Goal: Task Accomplishment & Management: Manage account settings

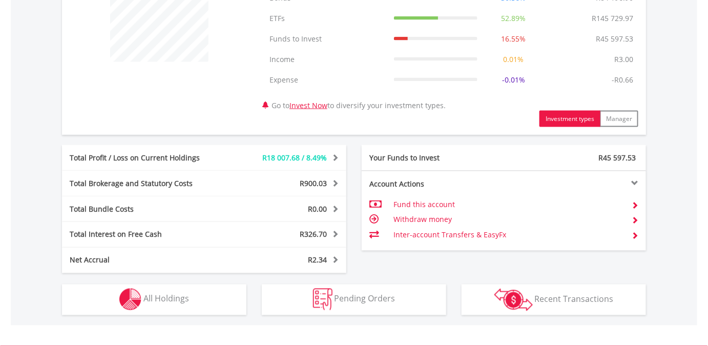
scroll to position [435, 0]
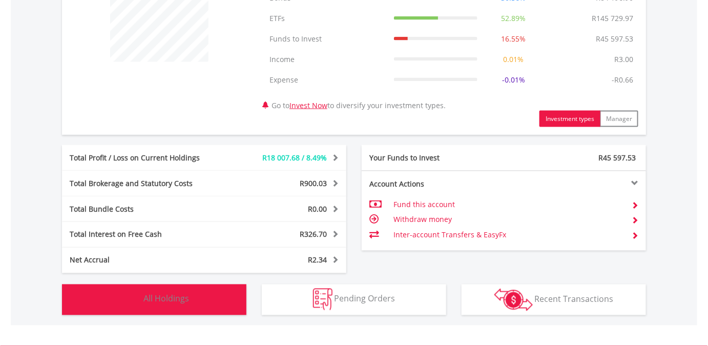
click at [164, 299] on span "All Holdings" at bounding box center [166, 298] width 46 height 11
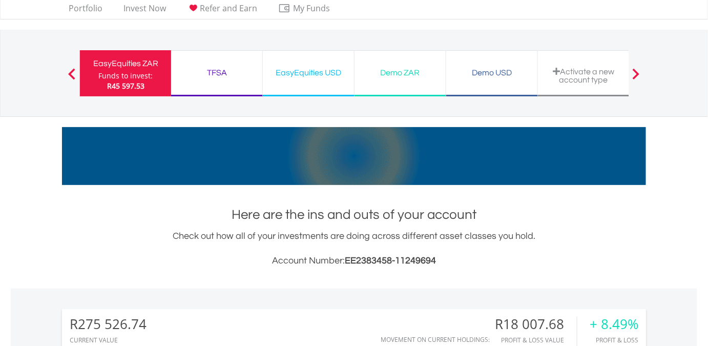
scroll to position [0, 0]
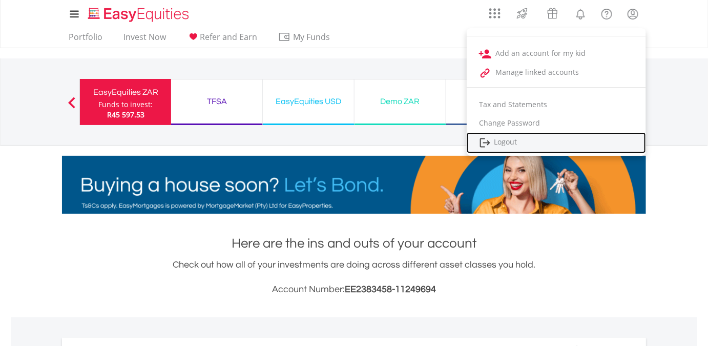
click at [520, 143] on link "Logout" at bounding box center [556, 142] width 179 height 21
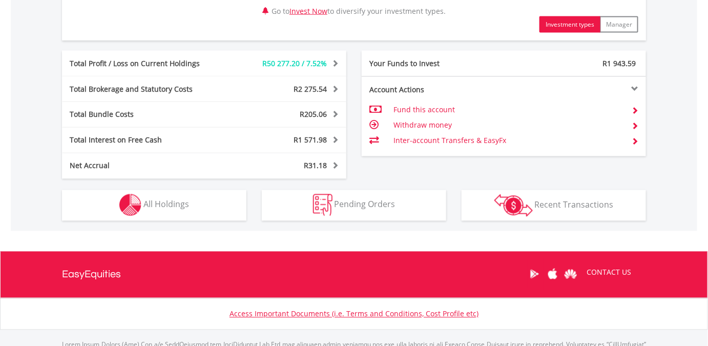
scroll to position [601, 0]
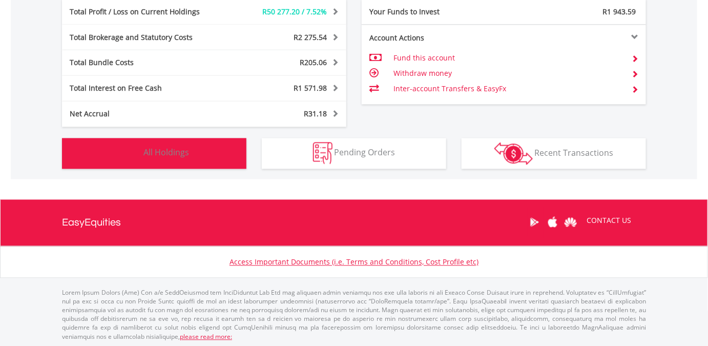
click at [166, 150] on span "All Holdings" at bounding box center [166, 152] width 46 height 11
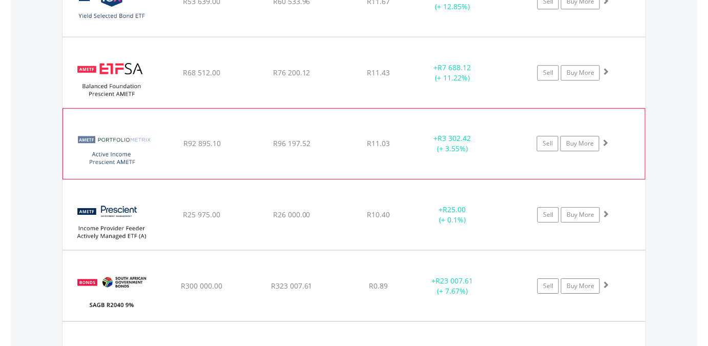
scroll to position [1065, 0]
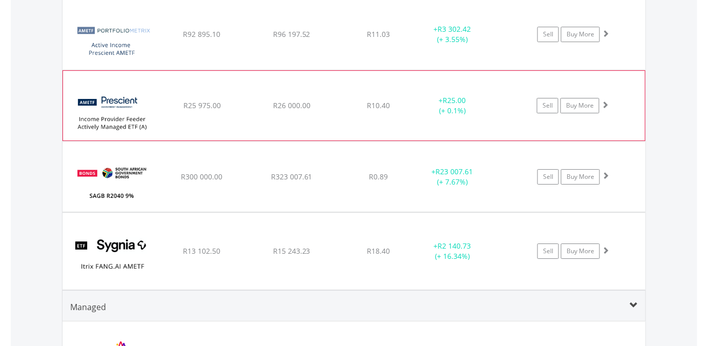
click at [98, 118] on img at bounding box center [112, 111] width 88 height 54
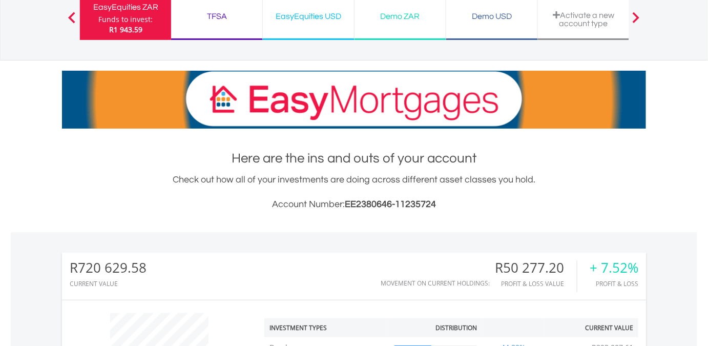
scroll to position [0, 0]
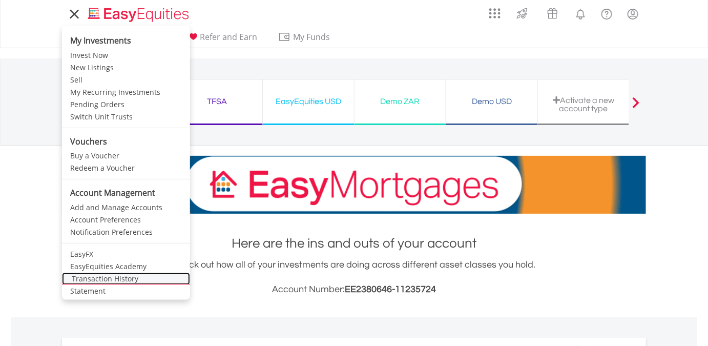
click at [106, 280] on link "Transaction History" at bounding box center [126, 279] width 128 height 12
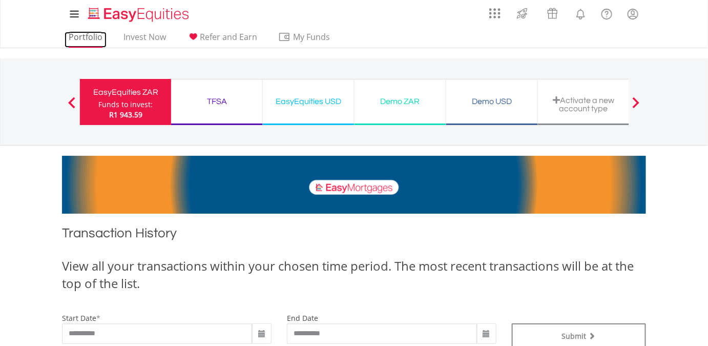
click at [78, 33] on link "Portfolio" at bounding box center [86, 40] width 42 height 16
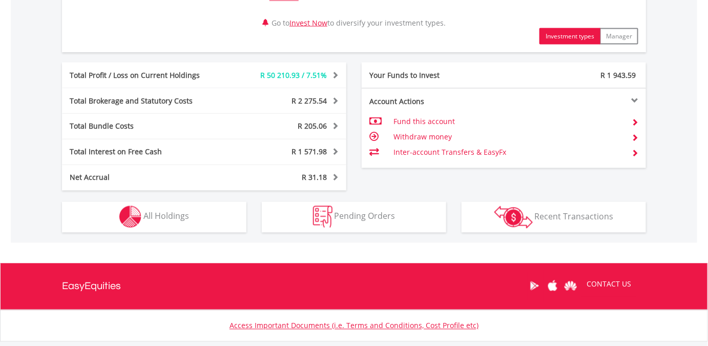
scroll to position [543, 0]
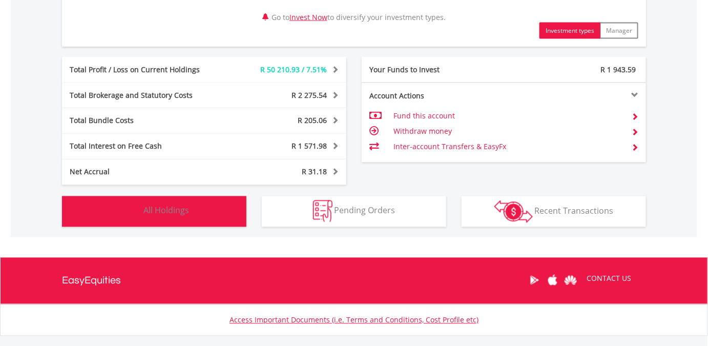
click at [166, 211] on span "All Holdings" at bounding box center [166, 210] width 46 height 11
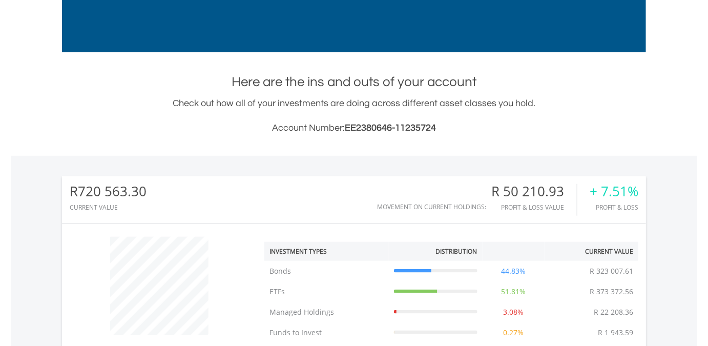
scroll to position [0, 0]
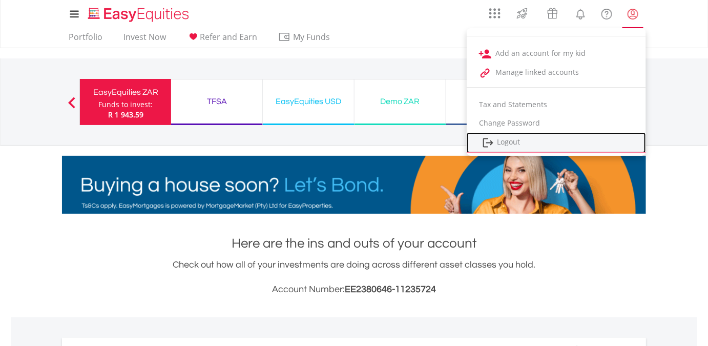
click at [507, 141] on link "Logout" at bounding box center [556, 142] width 179 height 21
